Goal: Find specific page/section: Find specific page/section

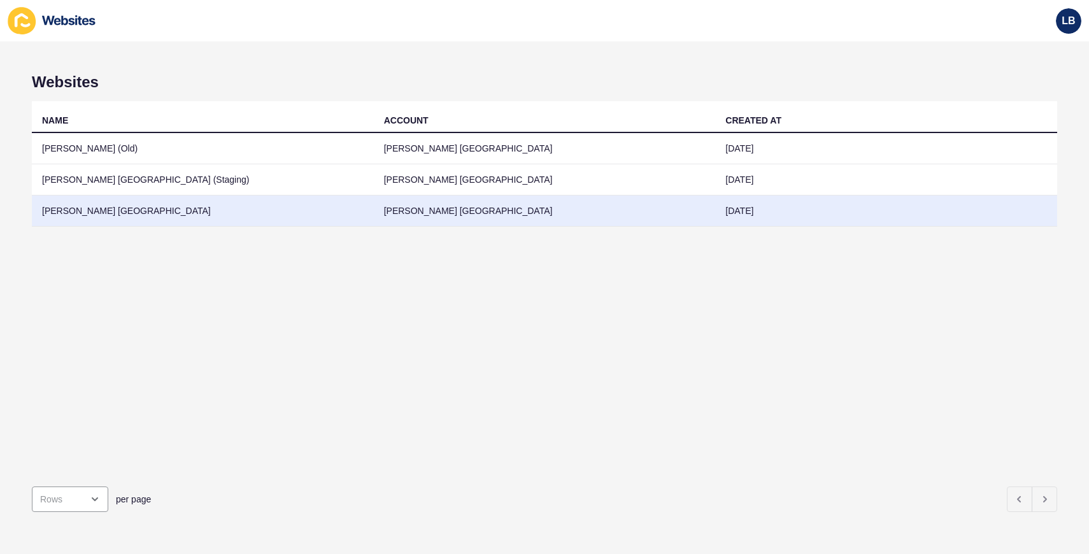
click at [75, 219] on td "[PERSON_NAME] [GEOGRAPHIC_DATA]" at bounding box center [203, 210] width 342 height 31
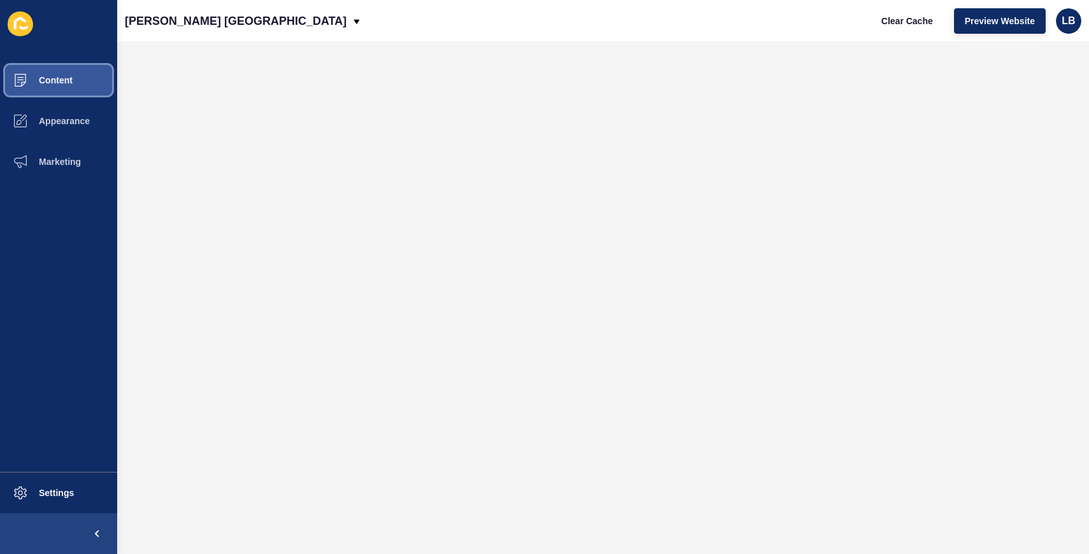
click at [64, 78] on span "Content" at bounding box center [35, 80] width 74 height 10
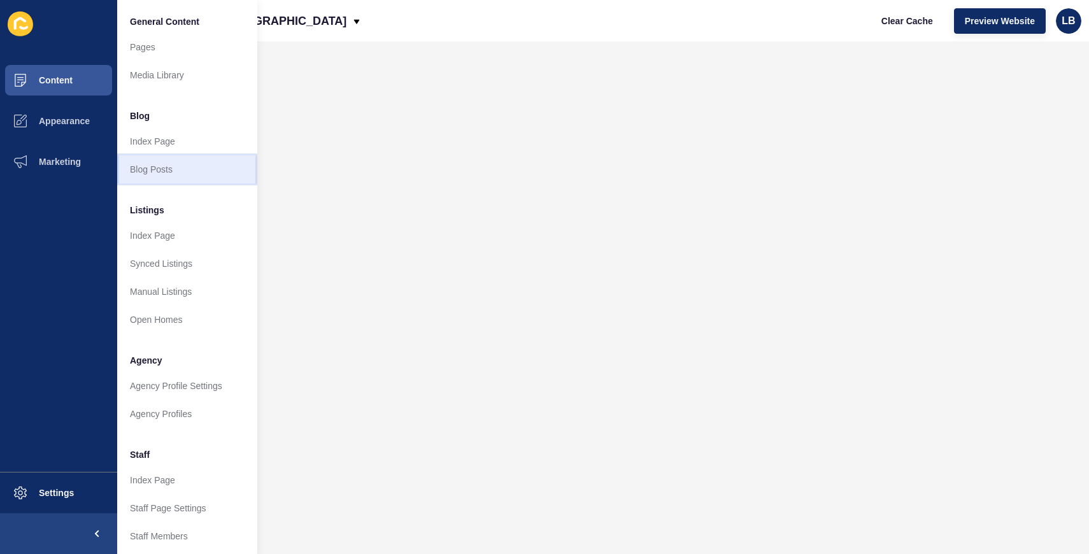
click at [180, 173] on link "Blog Posts" at bounding box center [187, 169] width 140 height 28
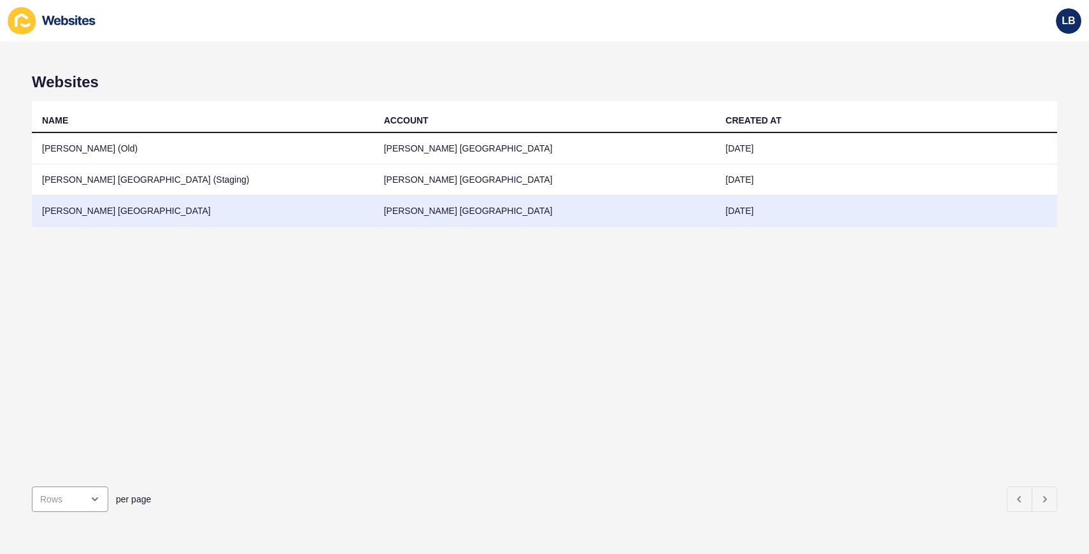
click at [117, 217] on td "[PERSON_NAME] [GEOGRAPHIC_DATA]" at bounding box center [203, 210] width 342 height 31
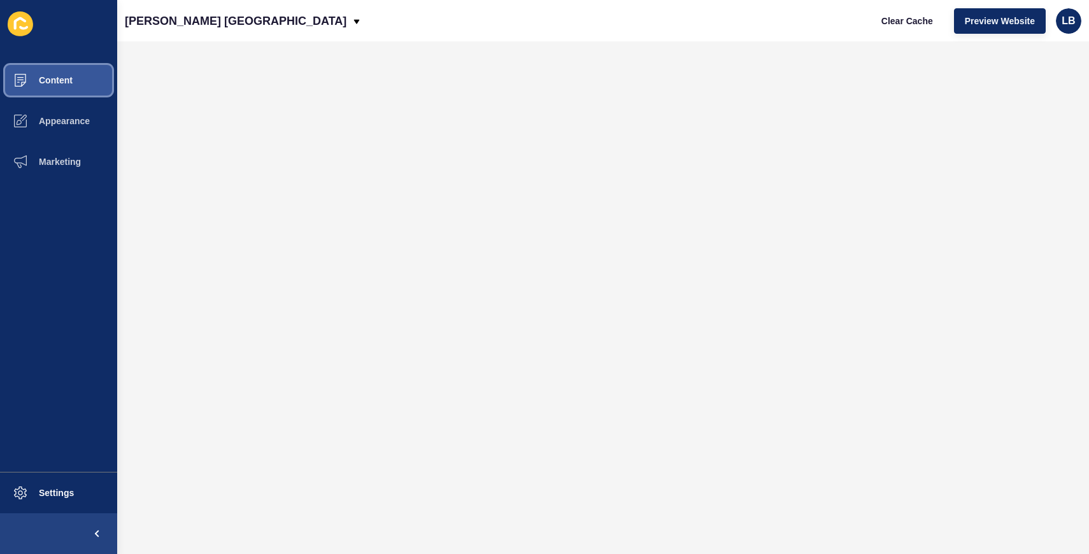
click at [60, 77] on span "Content" at bounding box center [35, 80] width 74 height 10
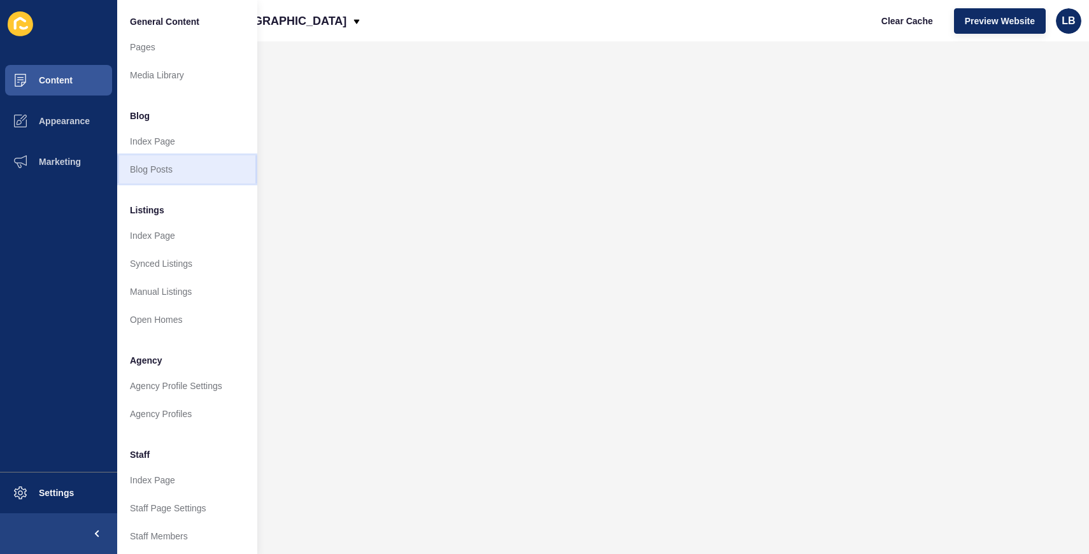
click at [153, 167] on link "Blog Posts" at bounding box center [187, 169] width 140 height 28
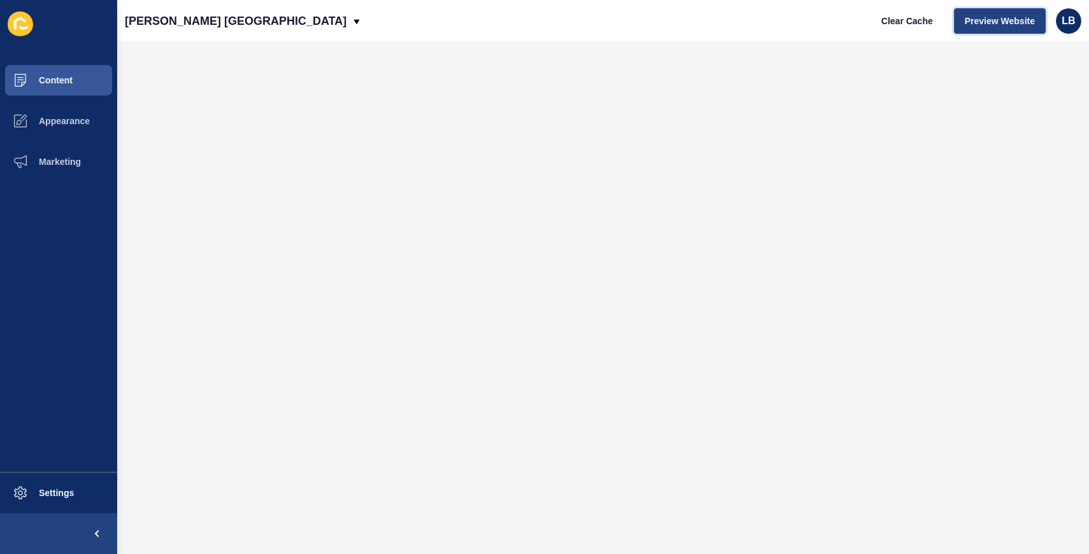
click at [980, 28] on button "Preview Website" at bounding box center [1000, 20] width 92 height 25
